Goal: Information Seeking & Learning: Check status

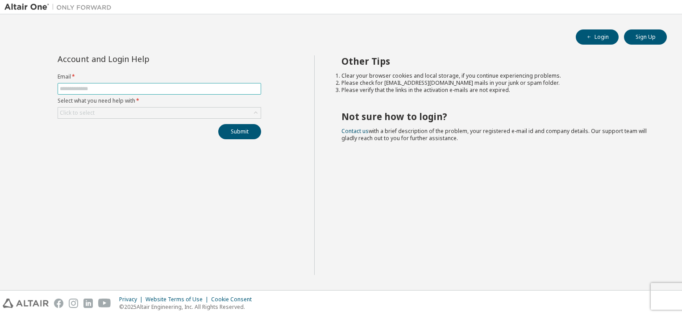
click at [160, 93] on span at bounding box center [160, 89] width 204 height 12
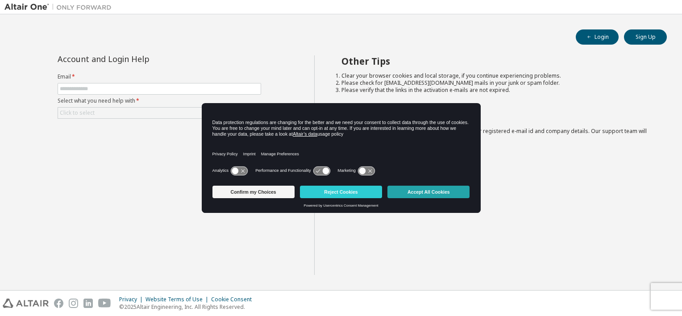
click at [427, 197] on button "Accept All Cookies" at bounding box center [429, 192] width 82 height 13
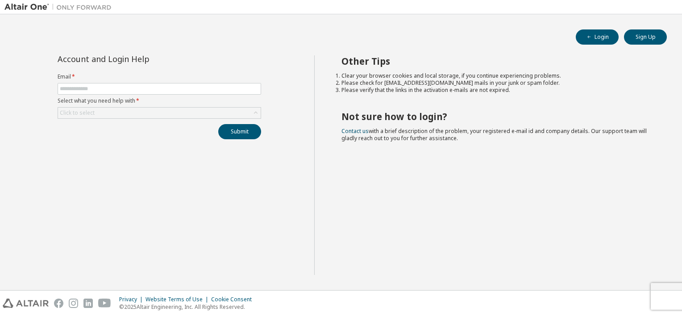
click at [191, 94] on form "Email * Select what you need help with * Click to select" at bounding box center [160, 96] width 204 height 46
click at [184, 88] on input "text" at bounding box center [159, 88] width 199 height 7
type input "**********"
click at [150, 113] on div "Click to select" at bounding box center [159, 113] width 203 height 11
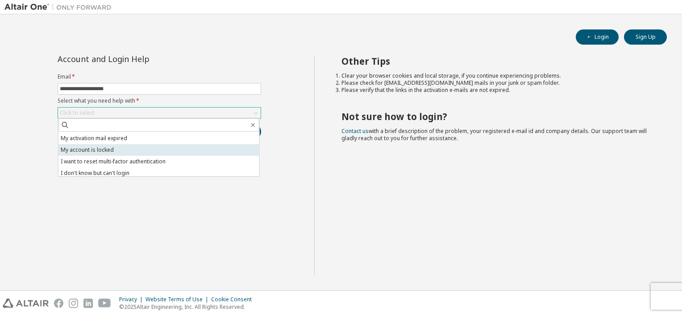
scroll to position [25, 0]
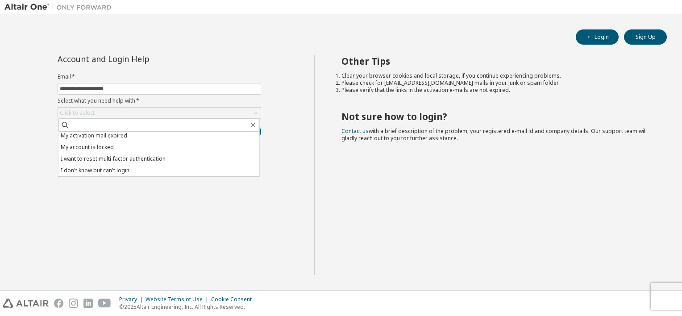
click at [205, 268] on div "**********" at bounding box center [159, 165] width 310 height 220
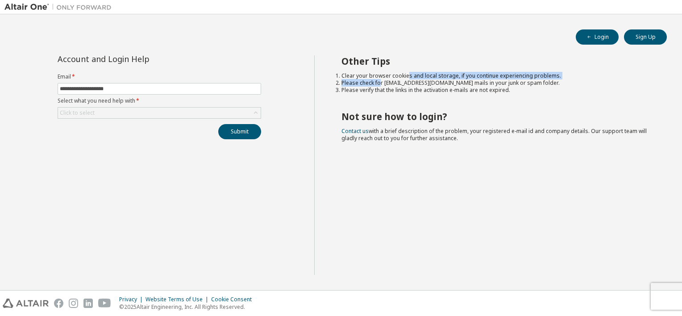
drag, startPoint x: 381, startPoint y: 84, endPoint x: 406, endPoint y: 79, distance: 26.5
click at [406, 79] on ol "Clear your browser cookies and local storage, if you continue experiencing prob…" at bounding box center [497, 82] width 310 height 21
drag, startPoint x: 406, startPoint y: 79, endPoint x: 430, endPoint y: 111, distance: 40.3
click at [430, 111] on h2 "Not sure how to login?" at bounding box center [497, 117] width 310 height 12
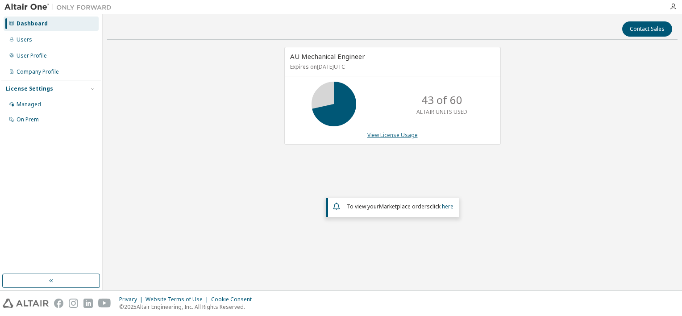
click at [381, 132] on link "View License Usage" at bounding box center [393, 135] width 50 height 8
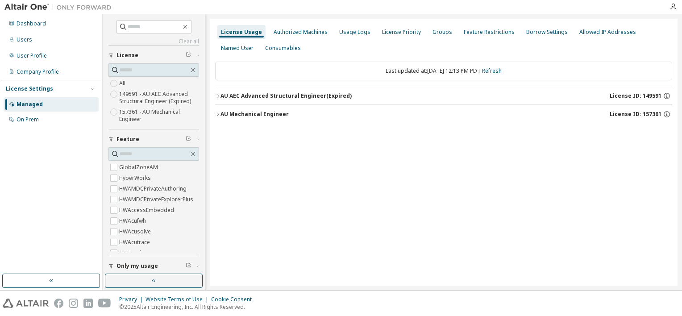
click at [270, 92] on div "AU AEC Advanced Structural Engineer (Expired)" at bounding box center [286, 95] width 131 height 7
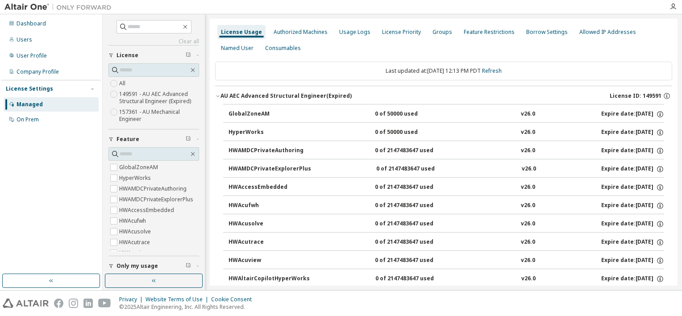
click at [263, 98] on div "AU AEC Advanced Structural Engineer (Expired)" at bounding box center [286, 95] width 131 height 7
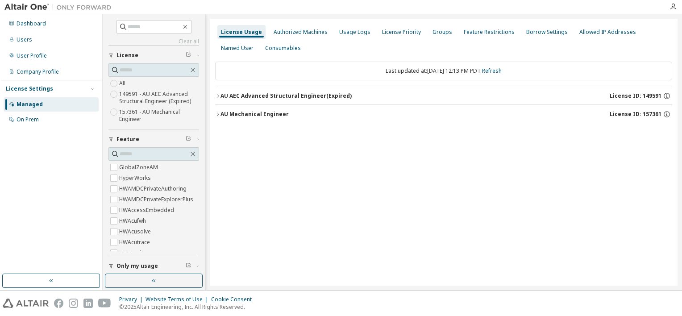
click at [261, 120] on button "AU Mechanical Engineer License ID: 157361" at bounding box center [443, 115] width 457 height 20
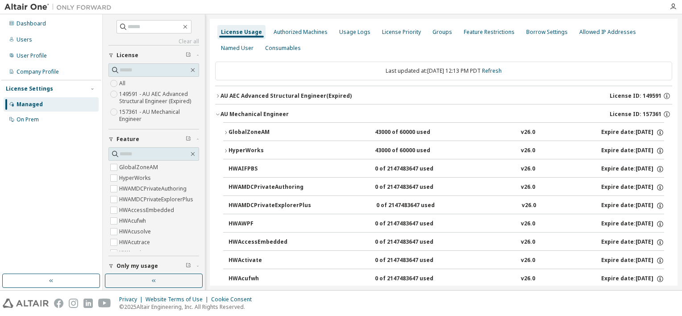
click at [254, 132] on div "GlobalZoneAM" at bounding box center [269, 133] width 80 height 8
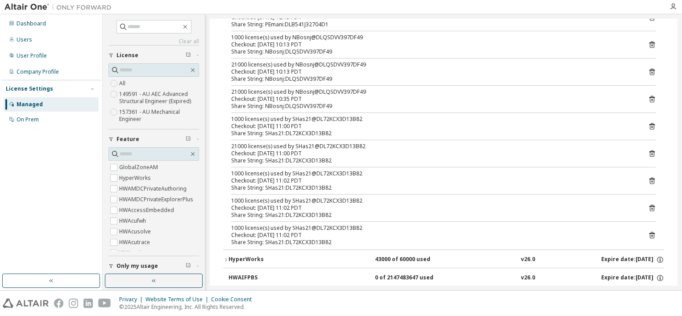
scroll to position [89, 0]
